Goal: Find specific page/section: Find specific page/section

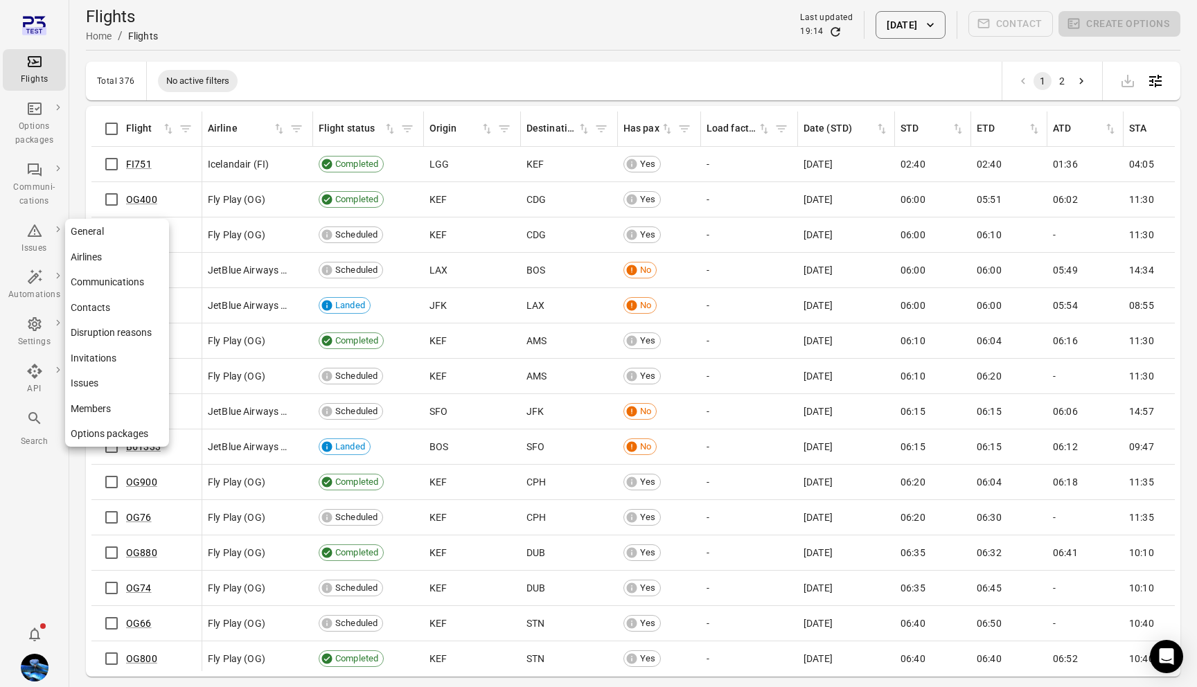
click at [110, 227] on link "General" at bounding box center [117, 232] width 104 height 26
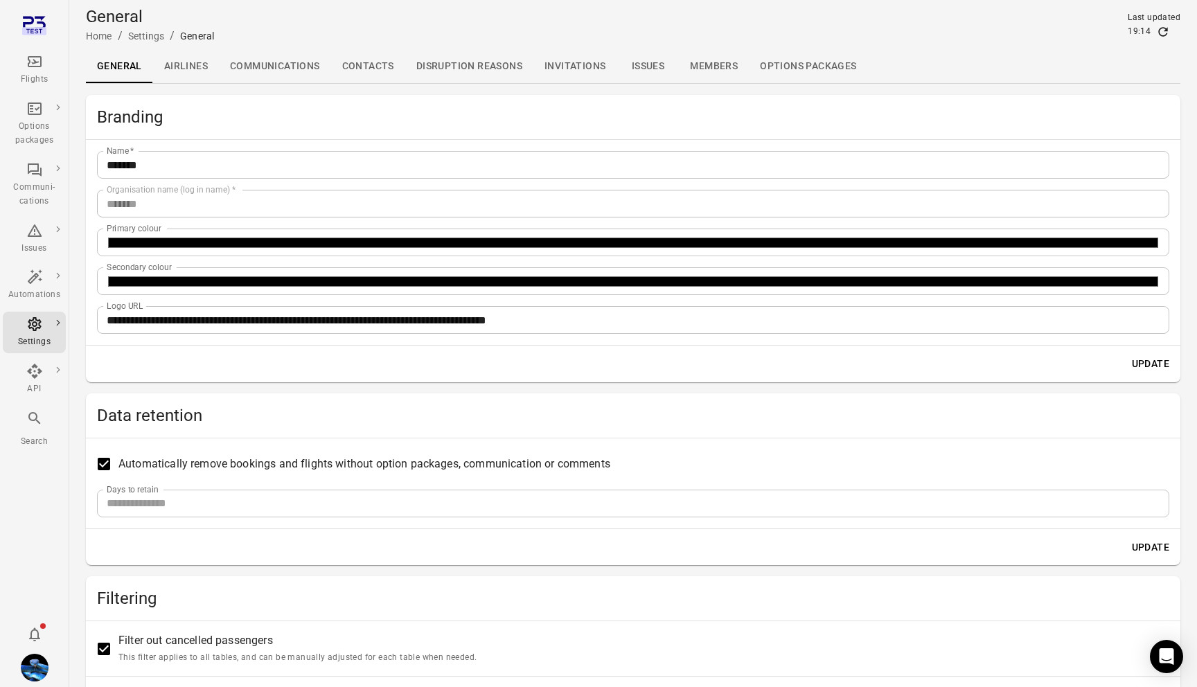
click at [602, 57] on link "Invitations" at bounding box center [574, 66] width 83 height 33
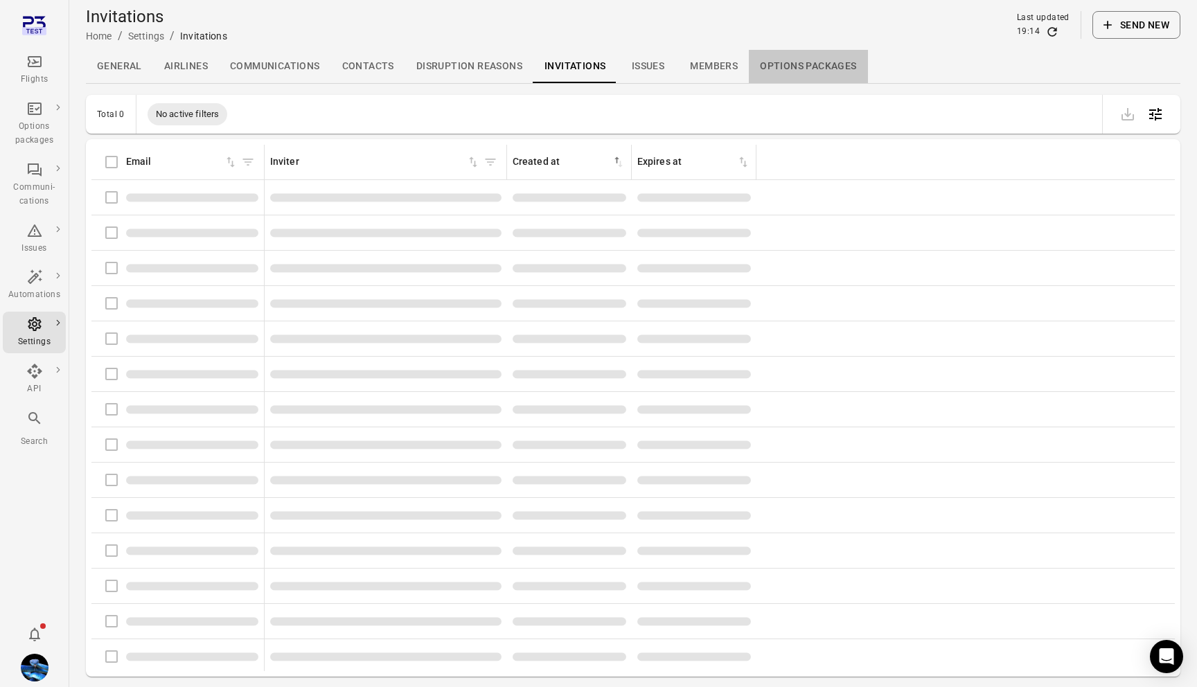
click at [793, 62] on link "Options packages" at bounding box center [808, 66] width 118 height 33
